Goal: Task Accomplishment & Management: Manage account settings

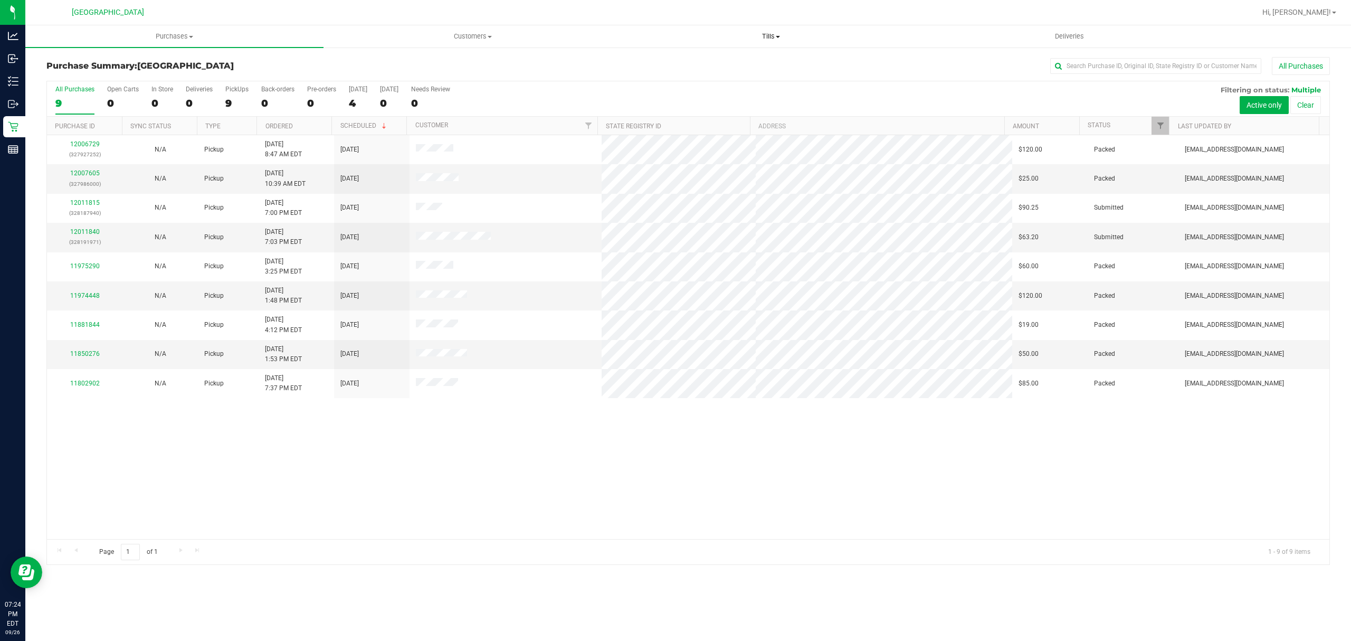
click at [769, 24] on nav "Port St. Lucie WC Hi, Michelle!" at bounding box center [688, 12] width 1326 height 25
click at [767, 30] on uib-tab-heading "Tills Manage tills Reconcile e-payments" at bounding box center [770, 36] width 297 height 21
click at [706, 63] on li "Manage tills" at bounding box center [771, 64] width 298 height 13
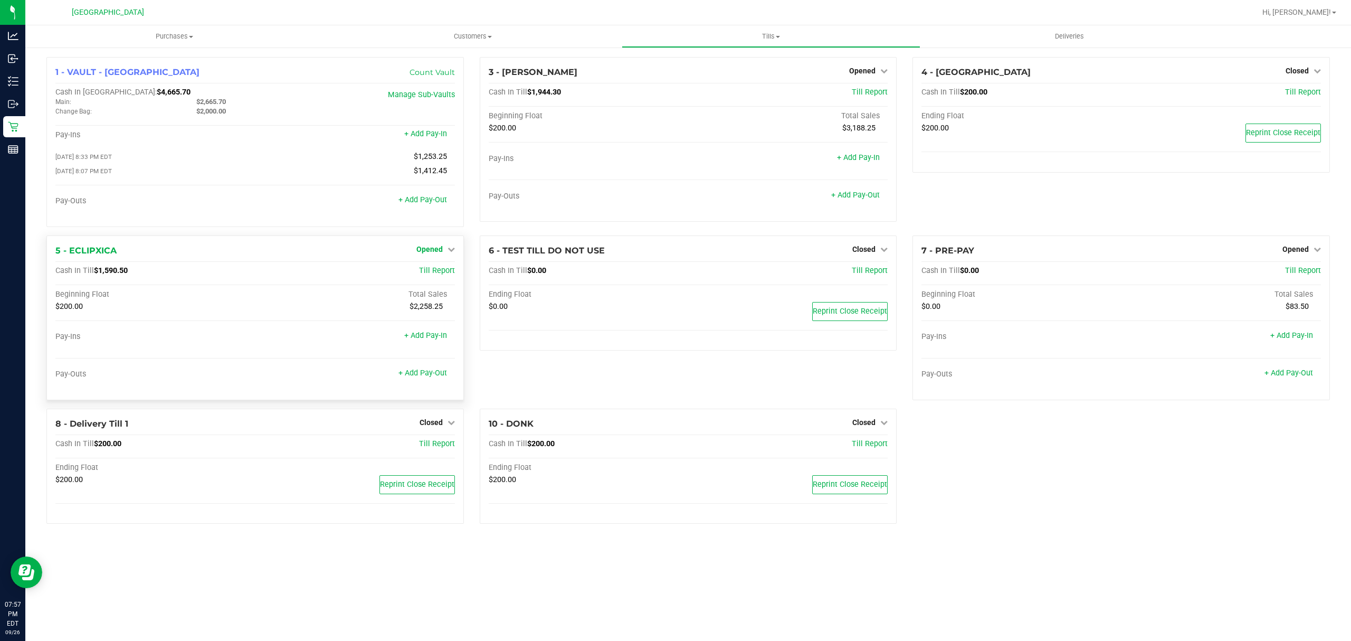
click at [441, 253] on span "Opened" at bounding box center [429, 249] width 26 height 8
click at [438, 275] on link "Close Till" at bounding box center [430, 271] width 28 height 8
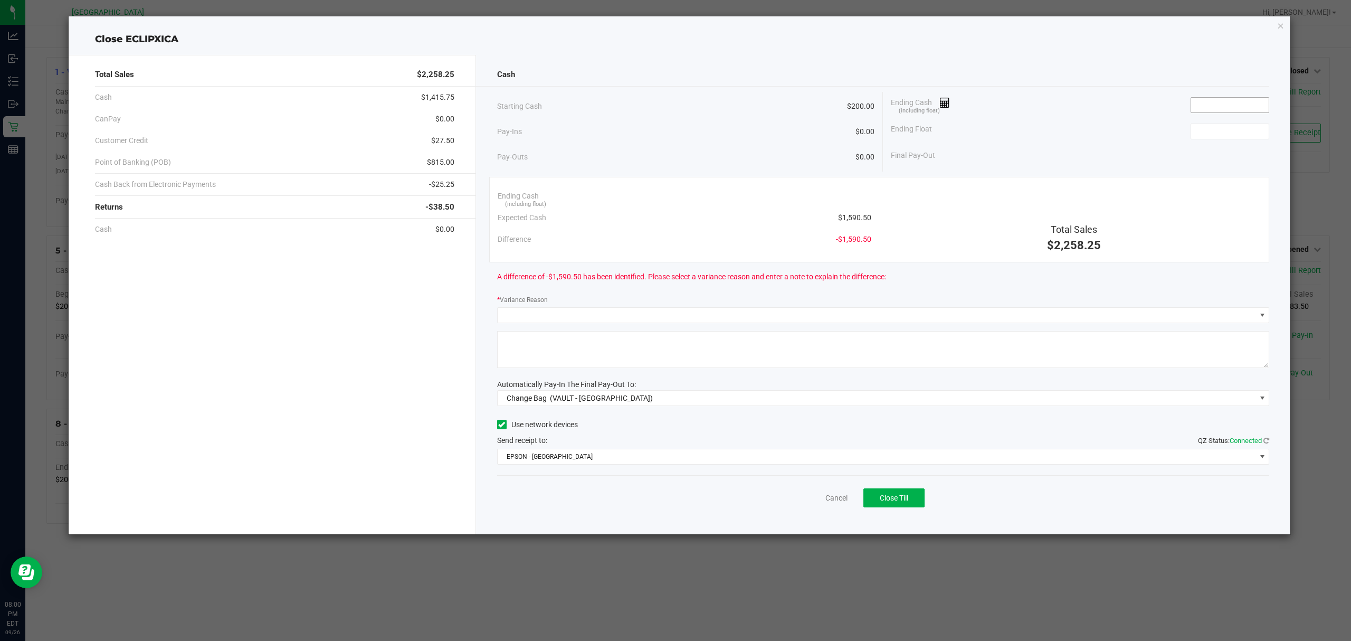
click at [1240, 112] on input at bounding box center [1230, 105] width 78 height 15
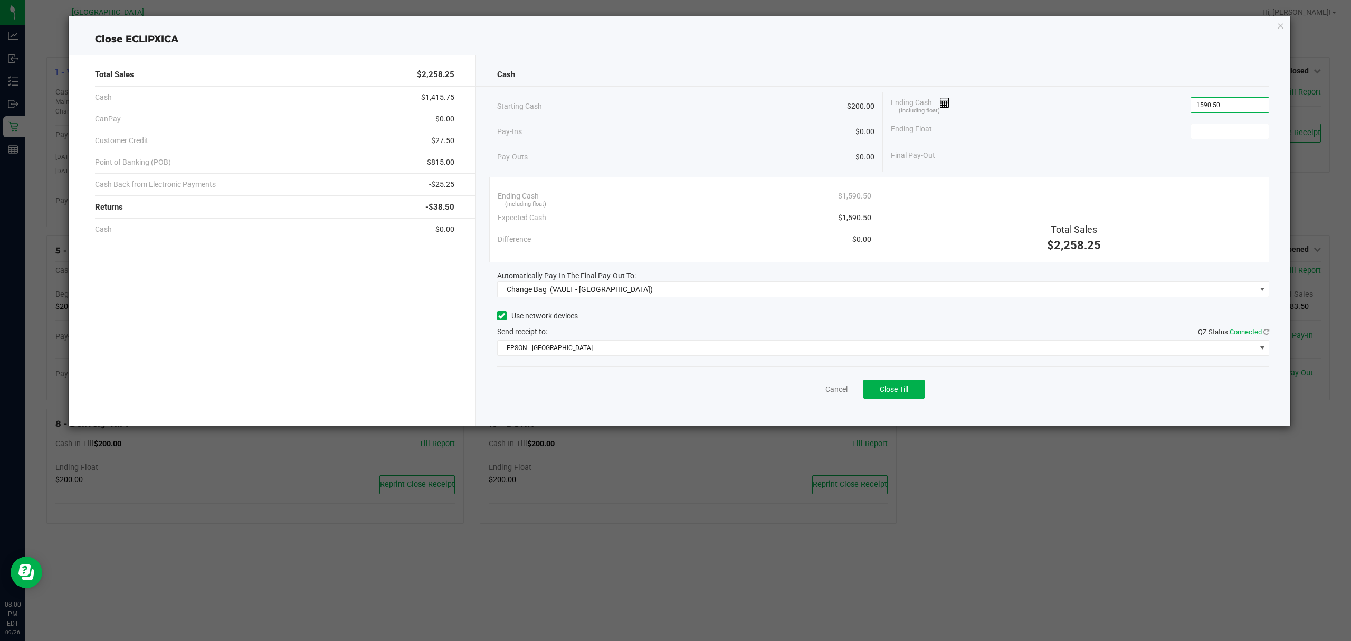
type input "$1,590.50"
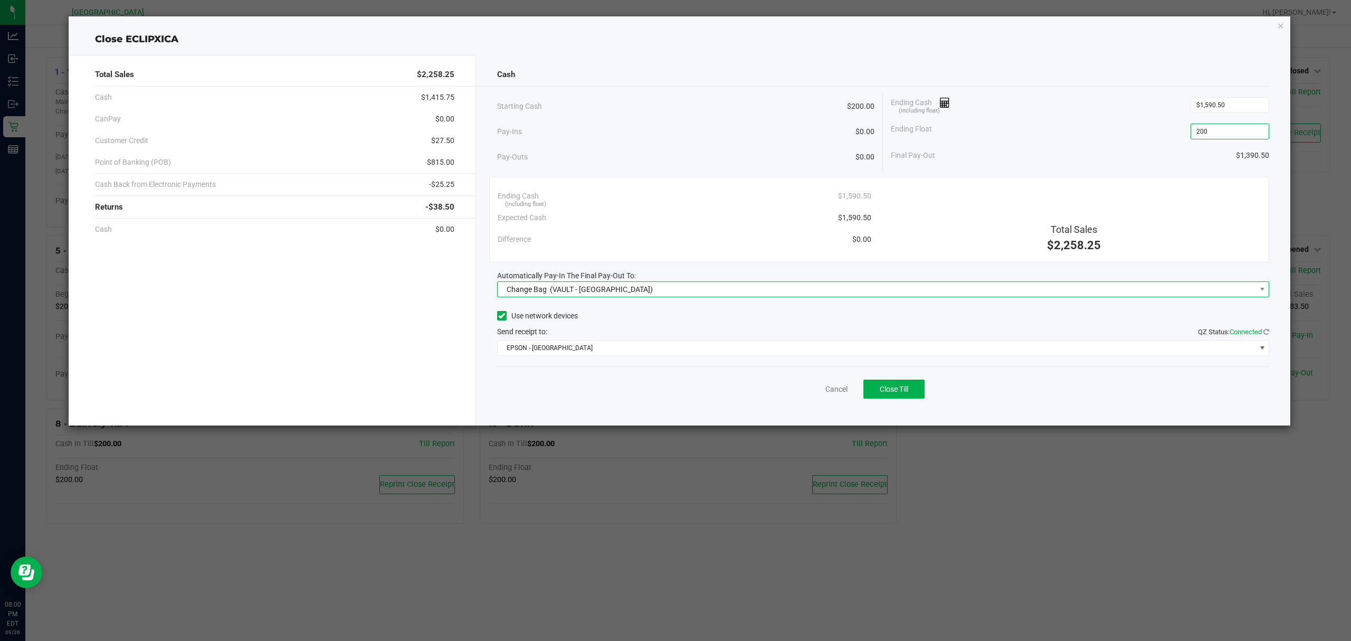
type input "$200.00"
drag, startPoint x: 658, startPoint y: 286, endPoint x: 646, endPoint y: 296, distance: 15.7
click at [657, 286] on span "Change Bag (VAULT - [GEOGRAPHIC_DATA])" at bounding box center [877, 289] width 758 height 15
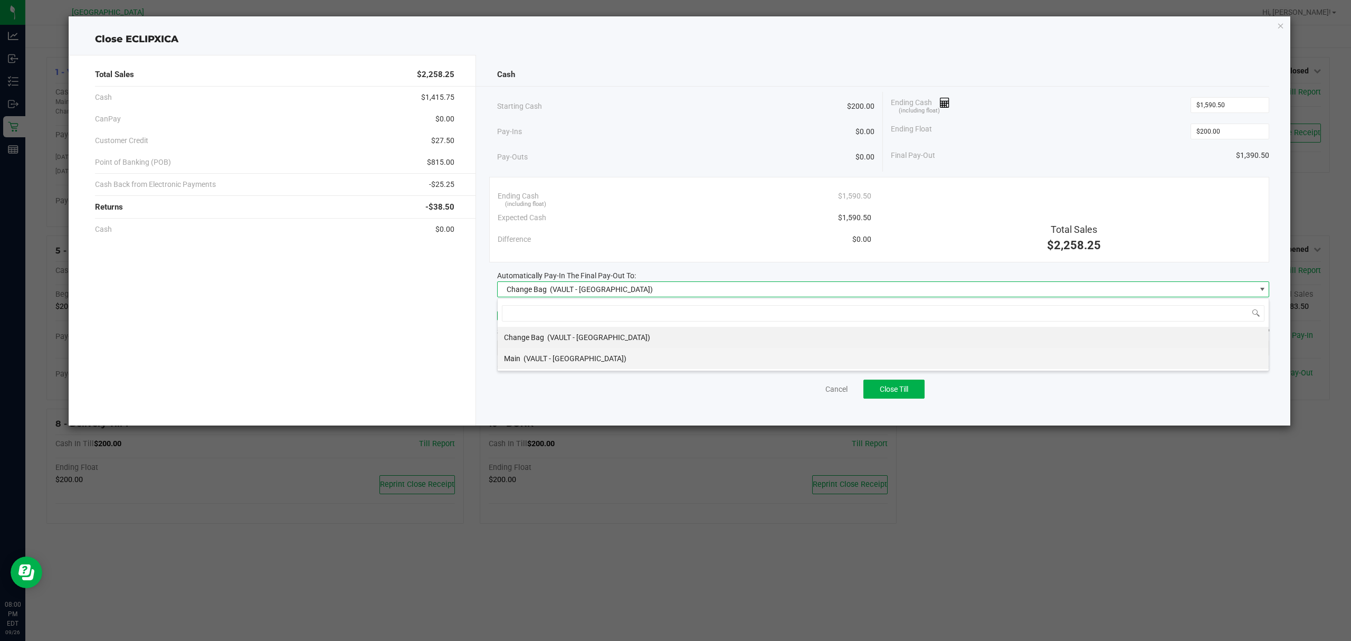
click at [579, 357] on span "(VAULT - [GEOGRAPHIC_DATA])" at bounding box center [575, 358] width 103 height 8
click at [756, 342] on span "EPSON - [GEOGRAPHIC_DATA]" at bounding box center [877, 347] width 758 height 15
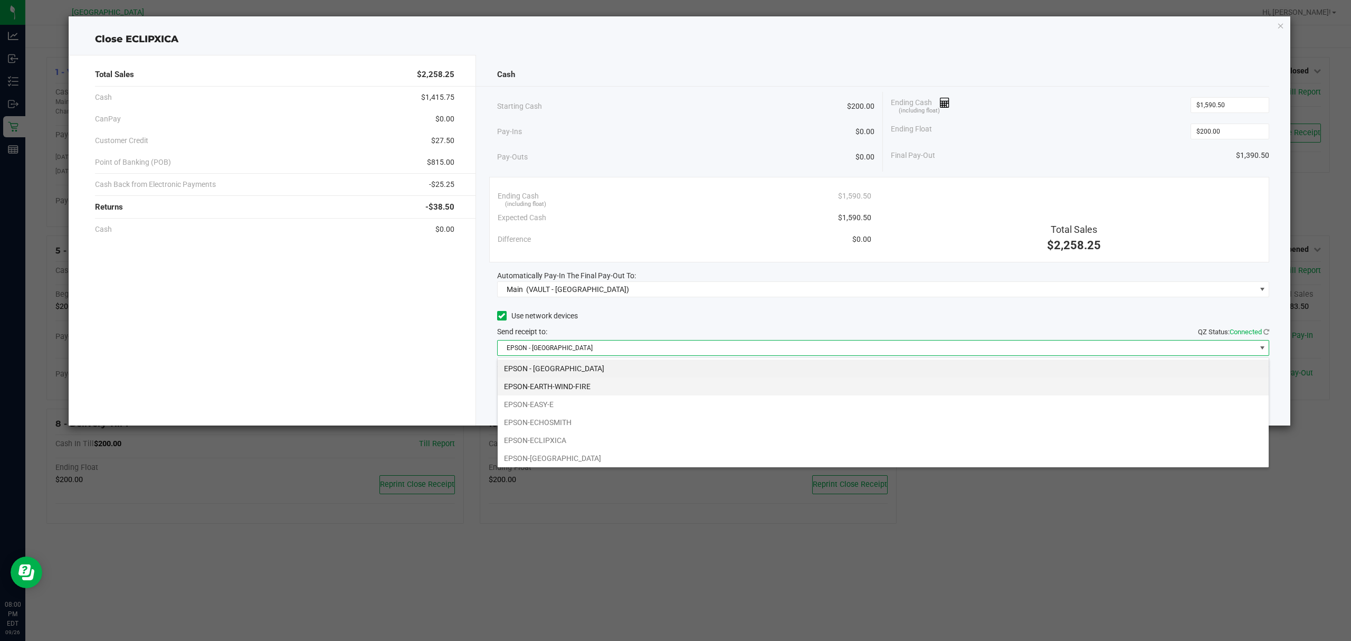
click at [629, 387] on li "EPSON-EARTH-WIND-FIRE" at bounding box center [883, 386] width 771 height 18
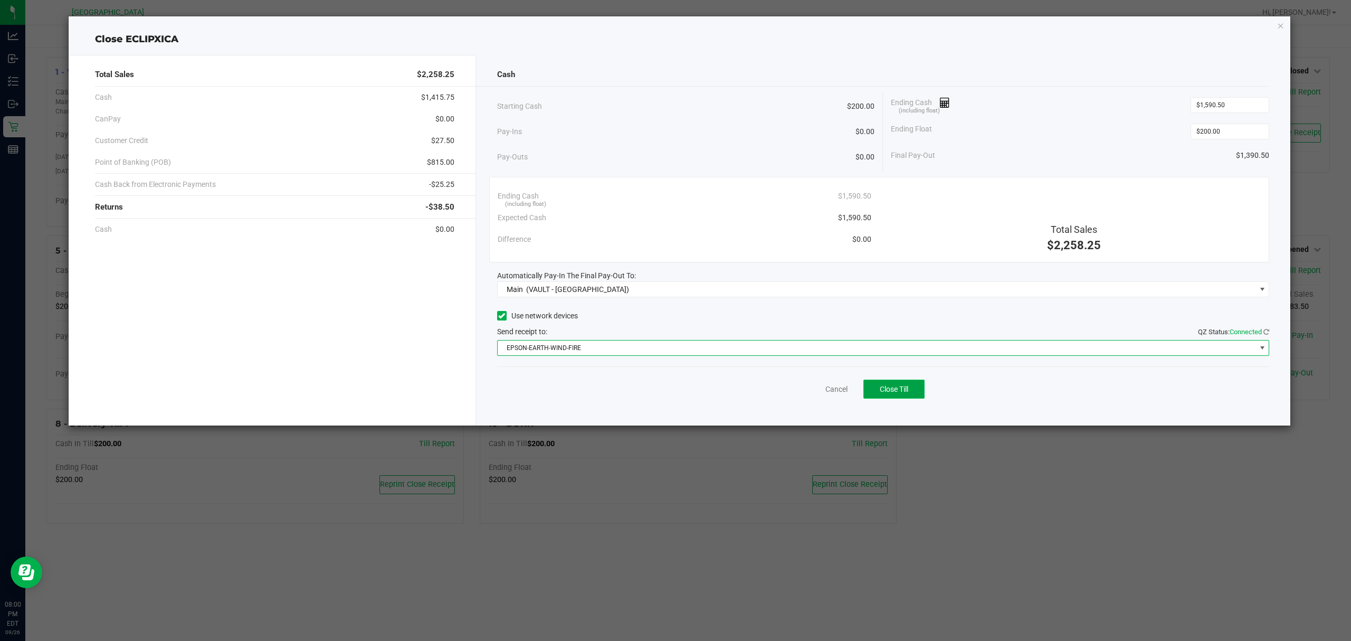
click at [893, 393] on span "Close Till" at bounding box center [894, 389] width 28 height 8
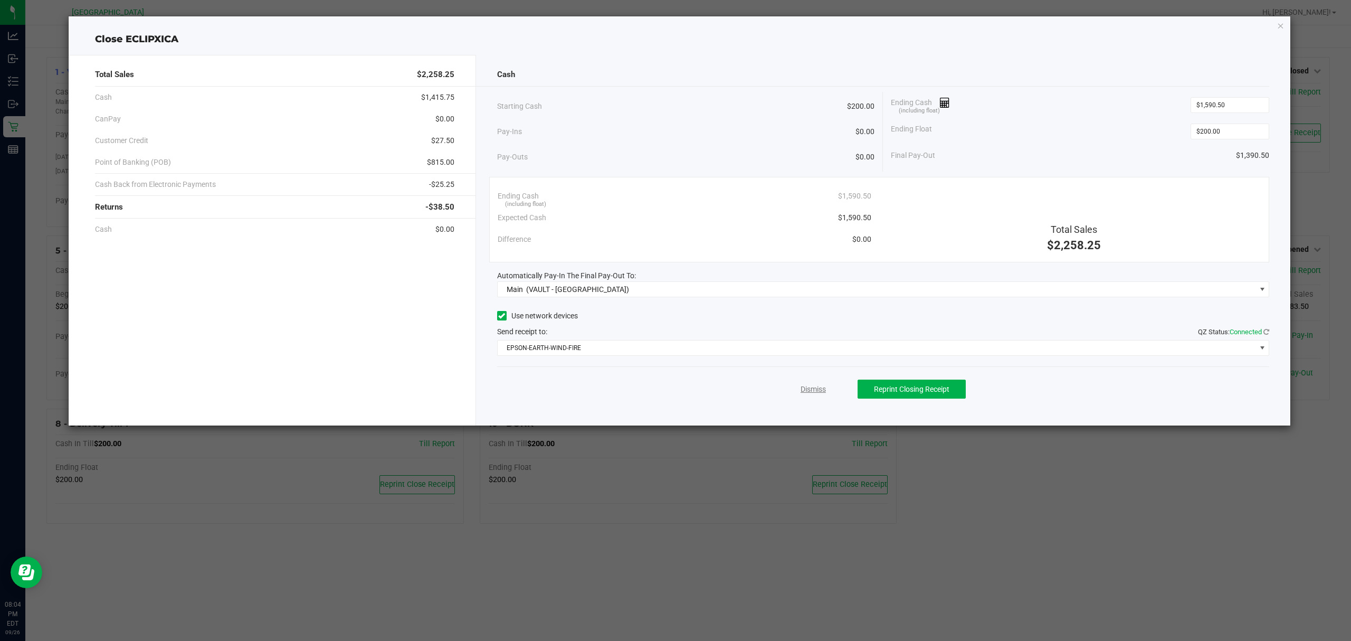
click at [815, 391] on link "Dismiss" at bounding box center [813, 389] width 25 height 11
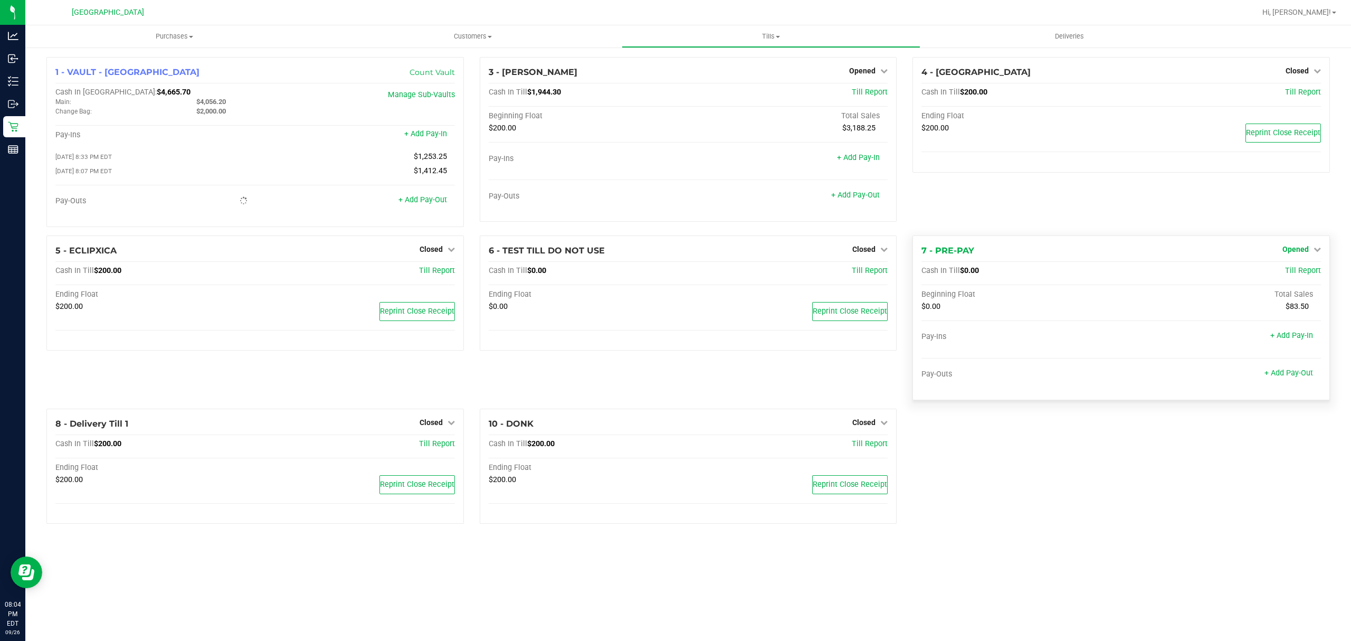
click at [1311, 250] on link "Opened" at bounding box center [1301, 249] width 39 height 8
click at [1308, 275] on link "Close Till" at bounding box center [1296, 271] width 28 height 8
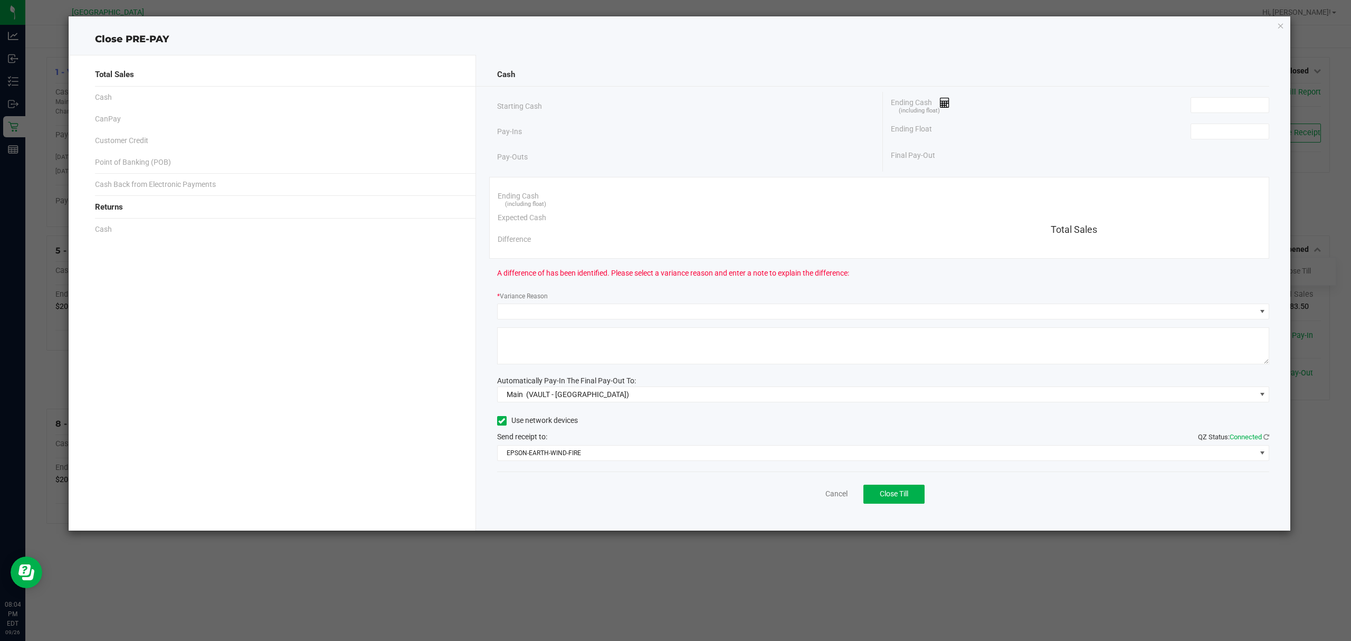
click at [1258, 96] on div "Ending Cash (including float)" at bounding box center [1080, 105] width 378 height 26
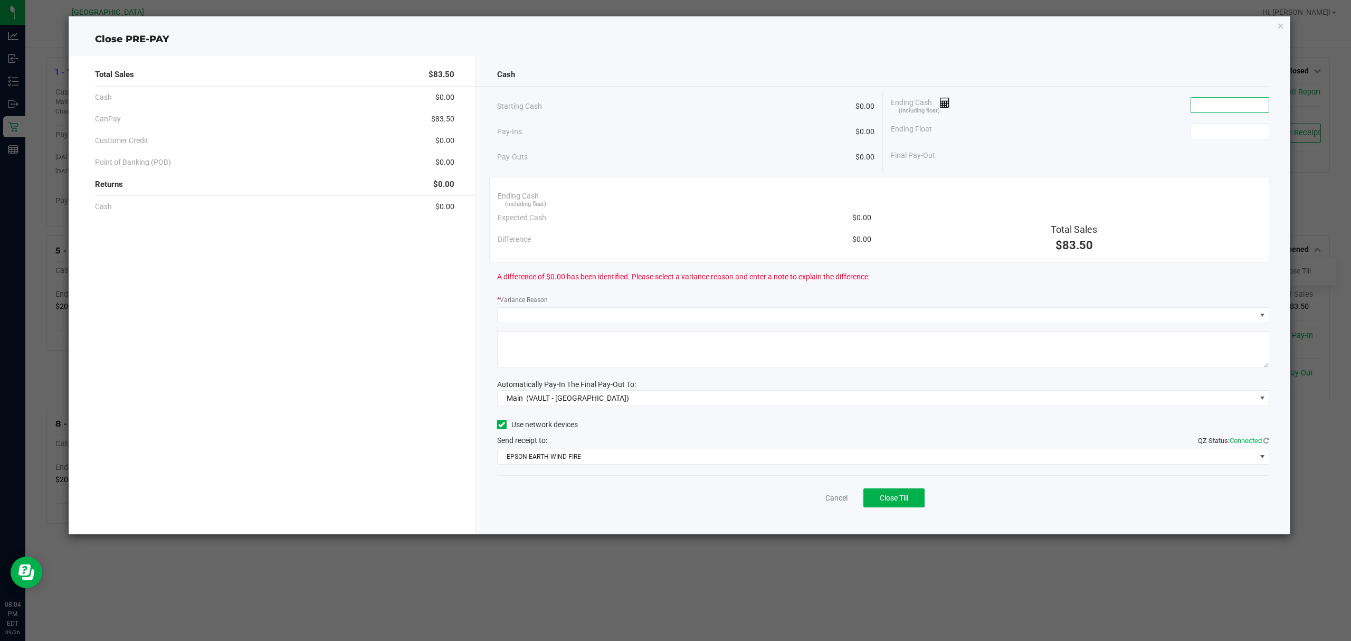
click at [1250, 106] on input at bounding box center [1230, 105] width 78 height 15
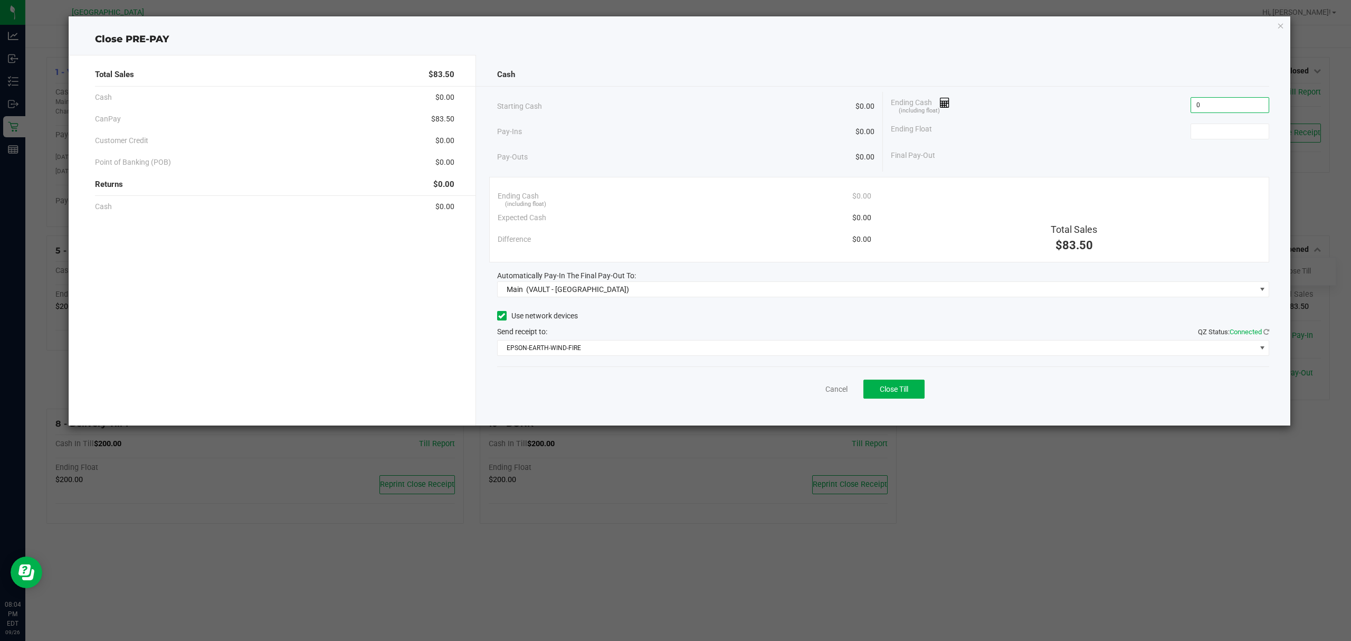
type input "$0.00"
click at [897, 393] on span "Close Till" at bounding box center [894, 389] width 28 height 8
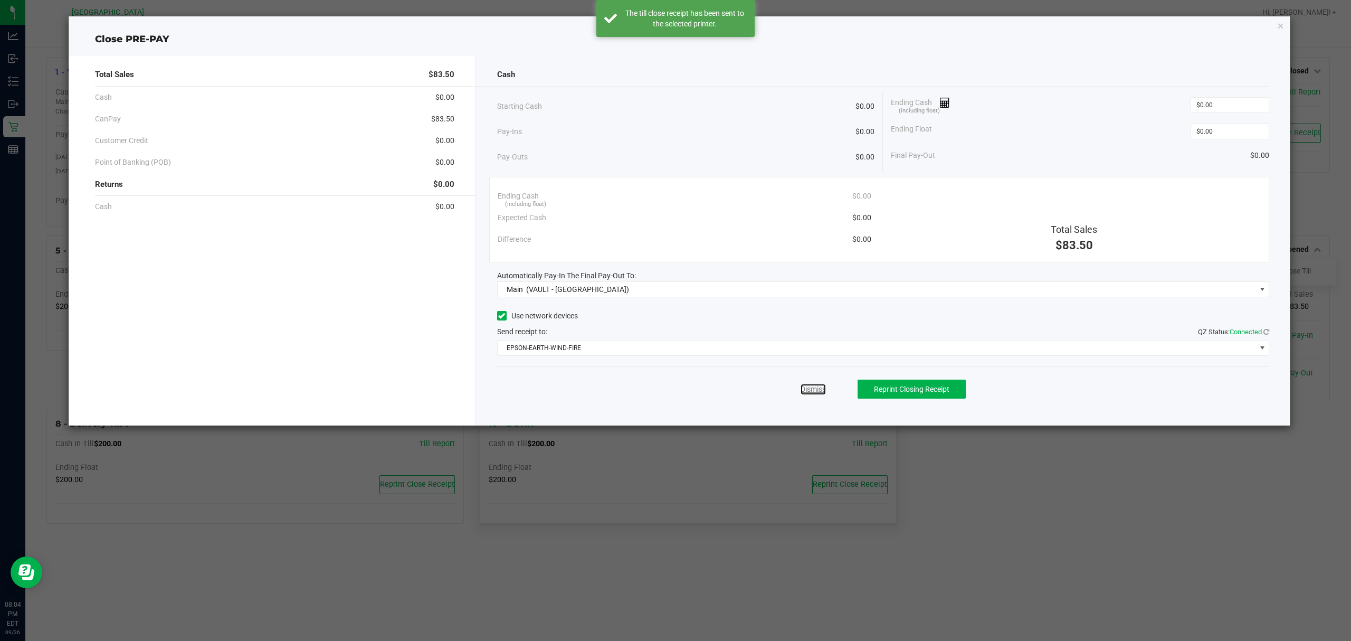
drag, startPoint x: 812, startPoint y: 391, endPoint x: 828, endPoint y: 386, distance: 16.9
click at [812, 391] on link "Dismiss" at bounding box center [813, 389] width 25 height 11
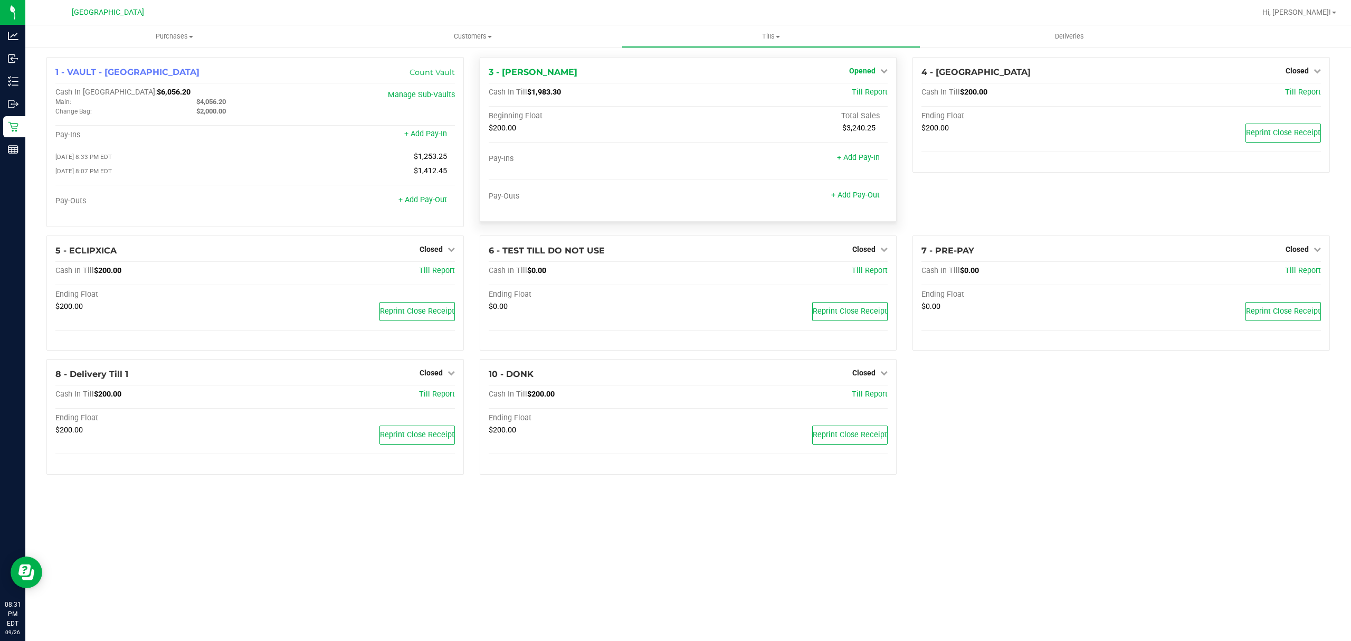
click at [877, 69] on link "Opened" at bounding box center [868, 70] width 39 height 8
click at [860, 97] on link "Close Till" at bounding box center [864, 93] width 28 height 8
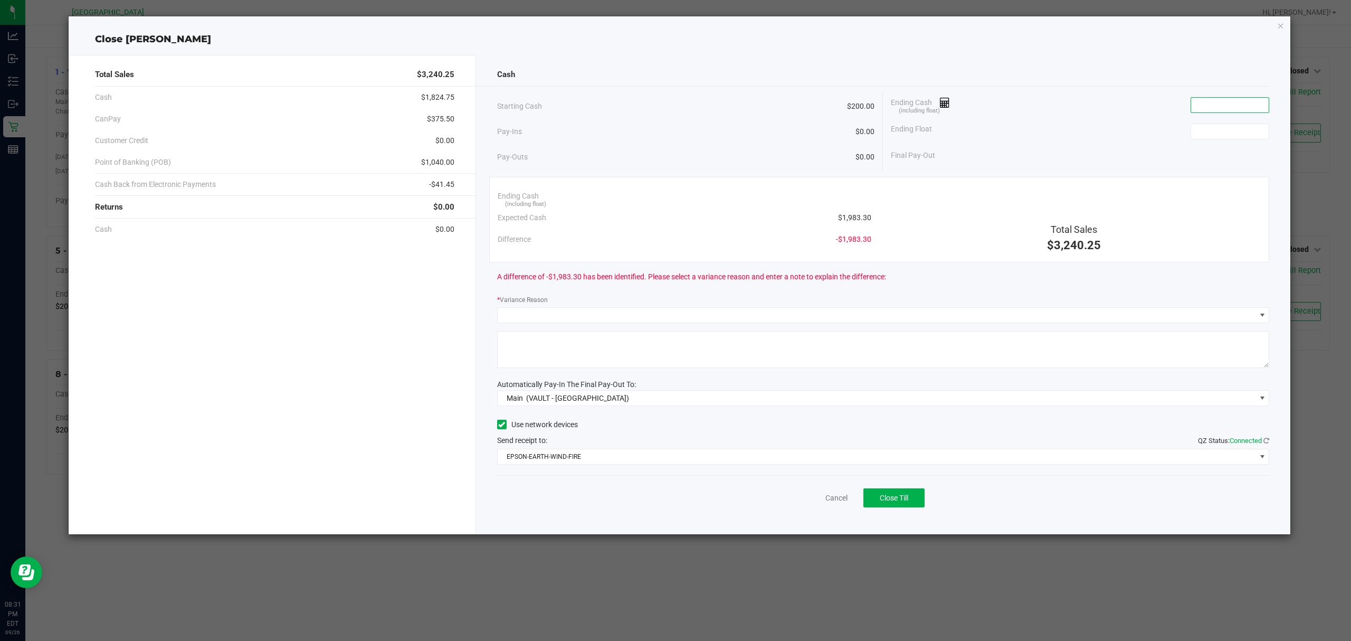
click at [1204, 101] on input at bounding box center [1230, 105] width 78 height 15
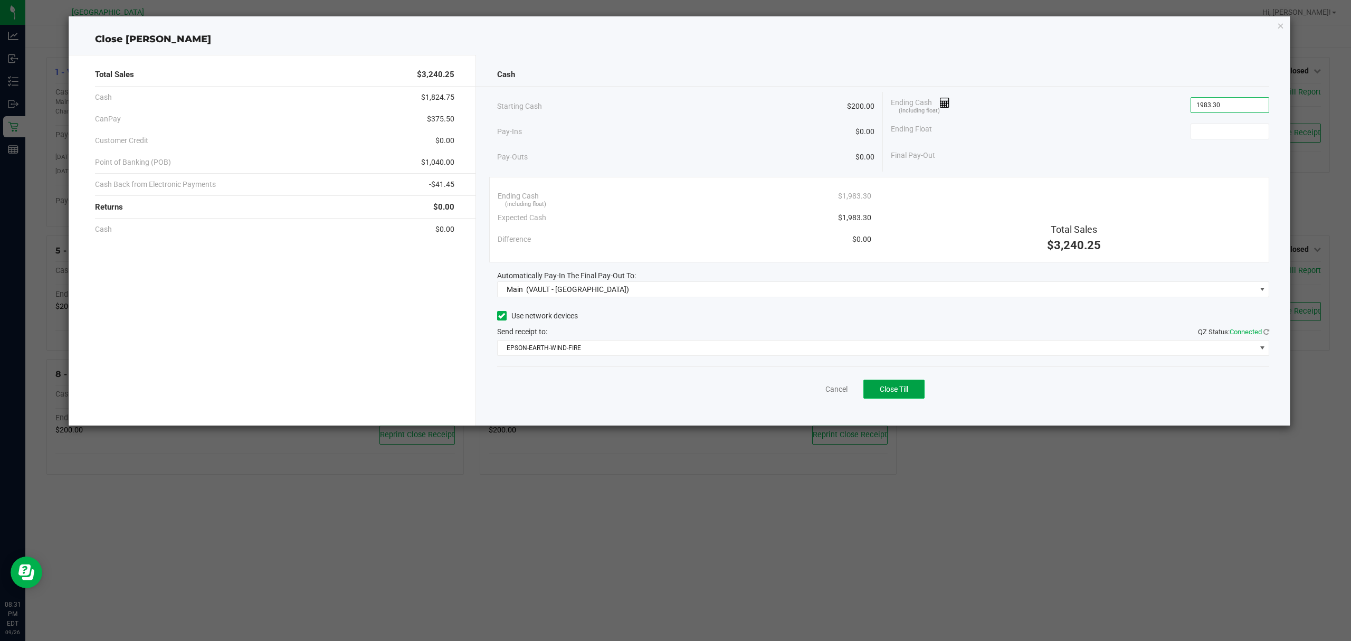
type input "$1,983.30"
click at [915, 393] on button "Close Till" at bounding box center [893, 388] width 61 height 19
click at [1244, 134] on input at bounding box center [1230, 131] width 78 height 15
type input "$200.00"
click at [902, 393] on span "Close Till" at bounding box center [894, 389] width 28 height 8
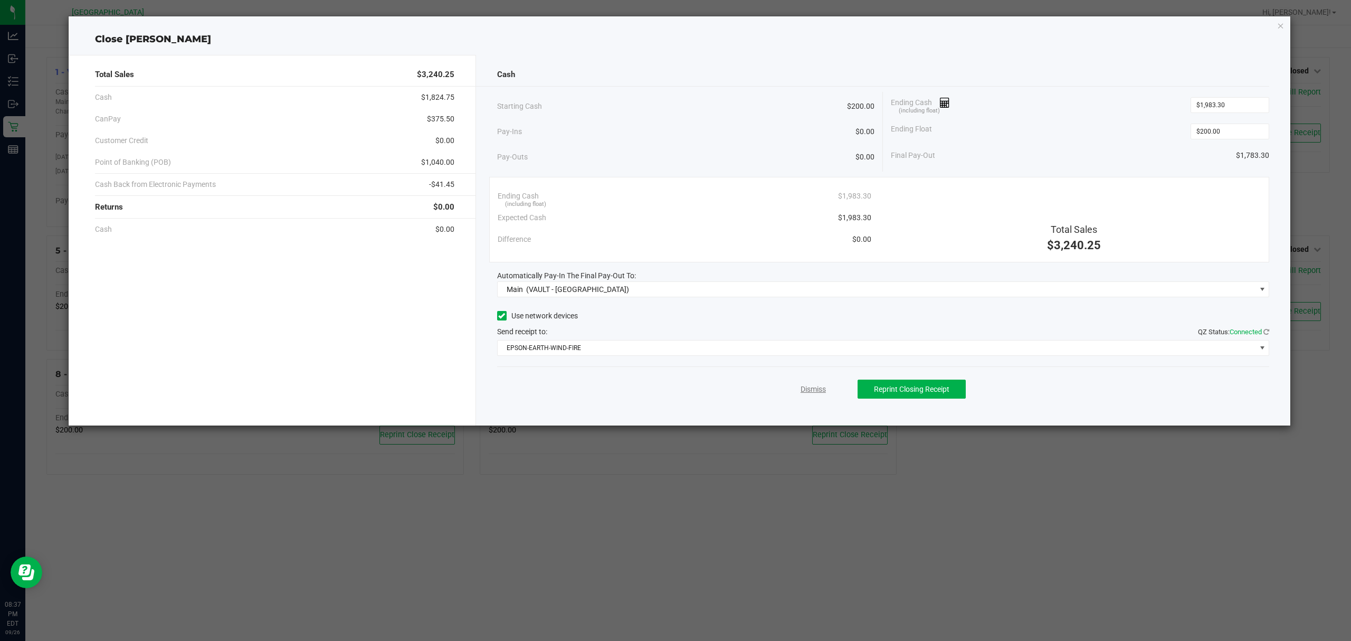
click at [815, 391] on link "Dismiss" at bounding box center [813, 389] width 25 height 11
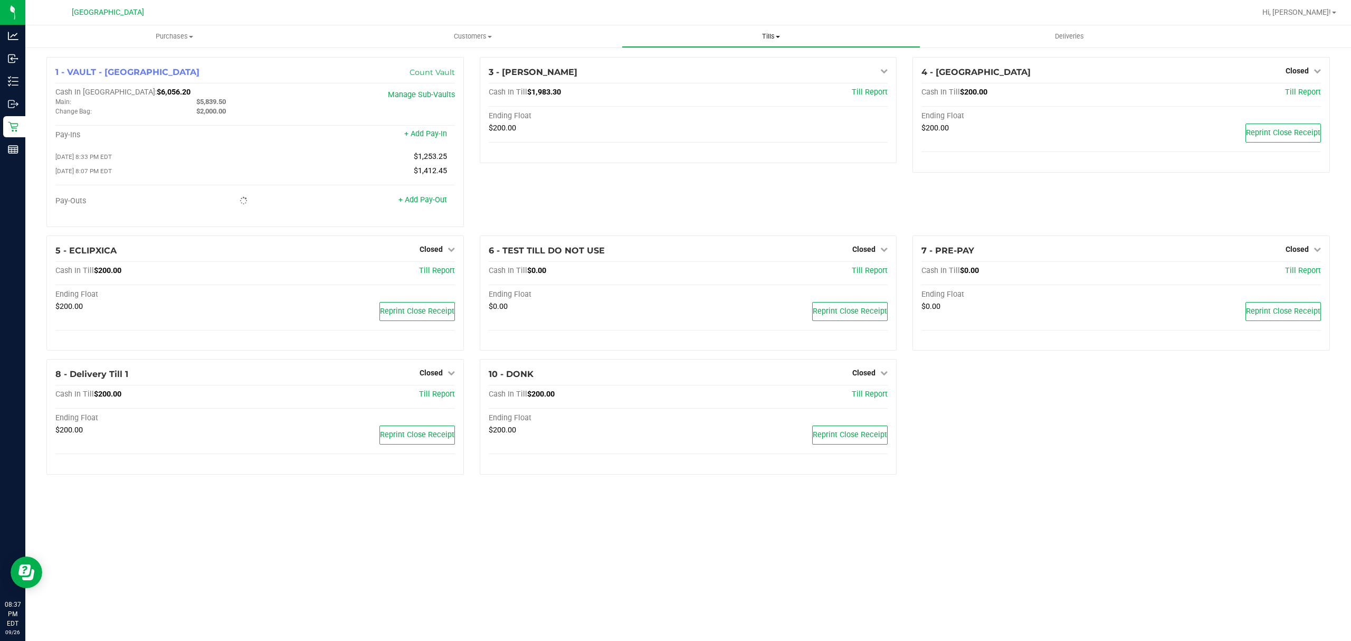
click at [771, 36] on span "Tills" at bounding box center [770, 36] width 297 height 9
click at [735, 77] on li "Reconcile e-payments" at bounding box center [771, 76] width 298 height 13
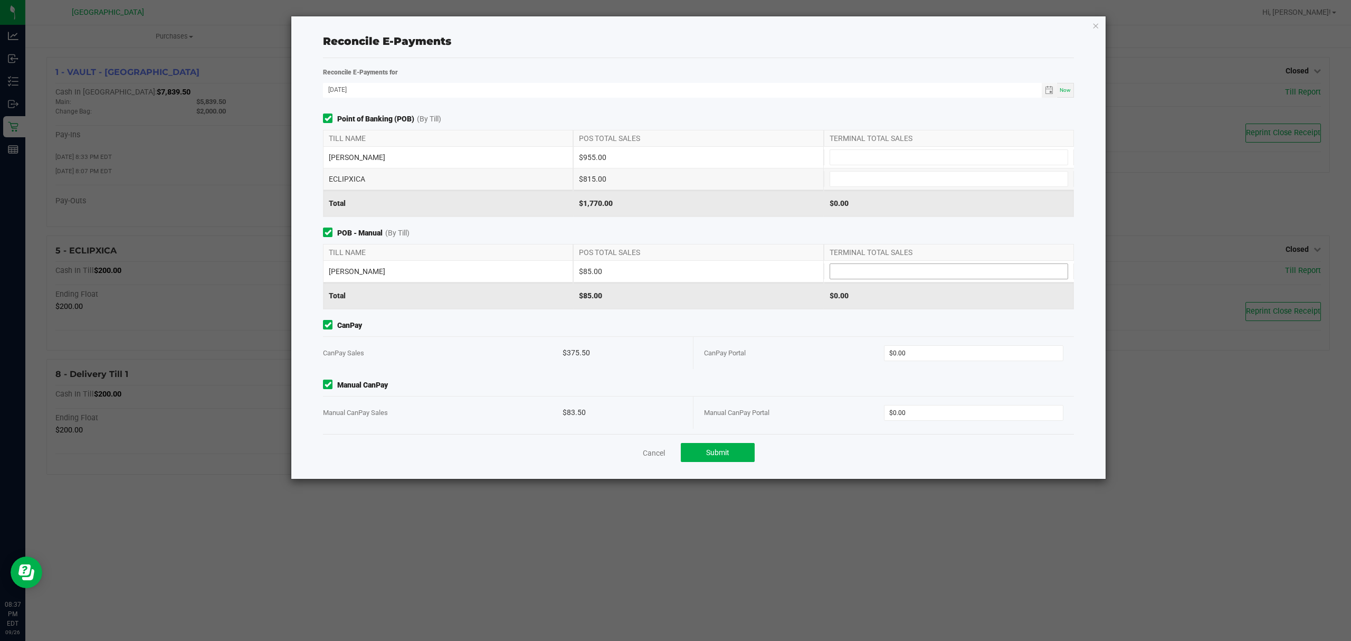
click at [866, 275] on input at bounding box center [948, 271] width 237 height 15
type input "$85.00"
click at [928, 159] on input at bounding box center [948, 157] width 237 height 15
type input "$955.00"
type input "$815.00"
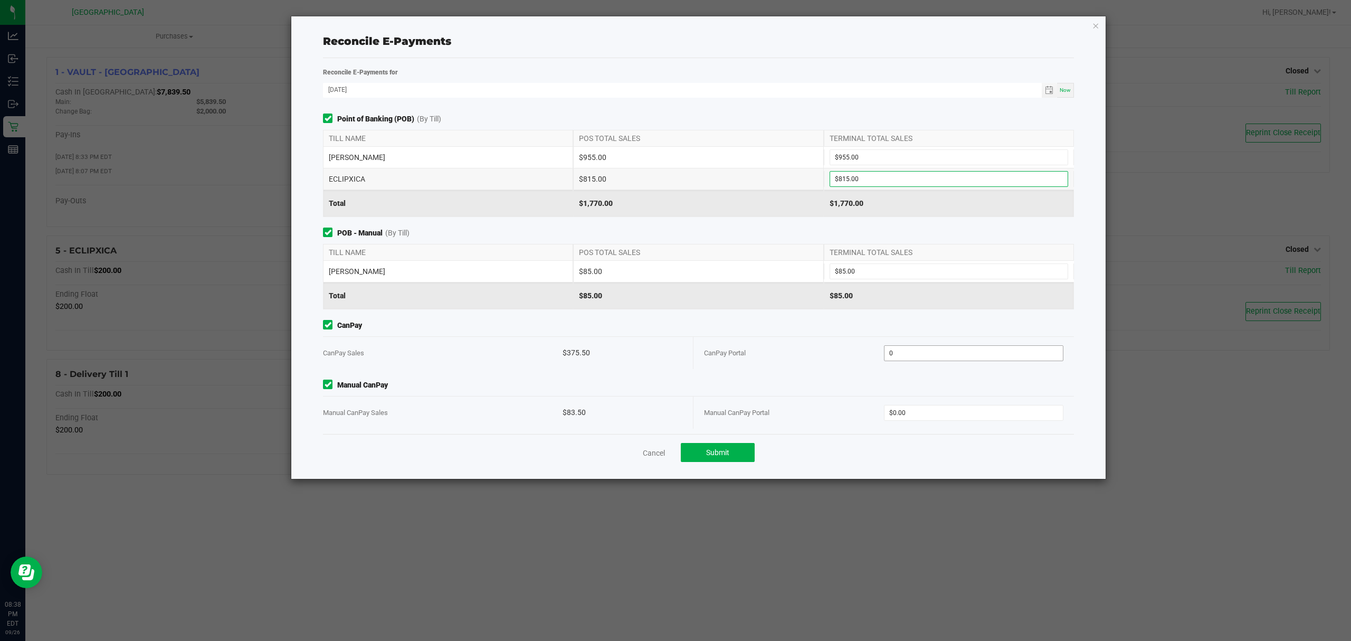
click at [920, 351] on input "0" at bounding box center [974, 353] width 179 height 15
type input "$375.50"
click at [921, 418] on input "0" at bounding box center [974, 412] width 179 height 15
type input "$83.50"
click at [718, 459] on button "Submit" at bounding box center [718, 452] width 74 height 19
